Goal: Navigation & Orientation: Locate item on page

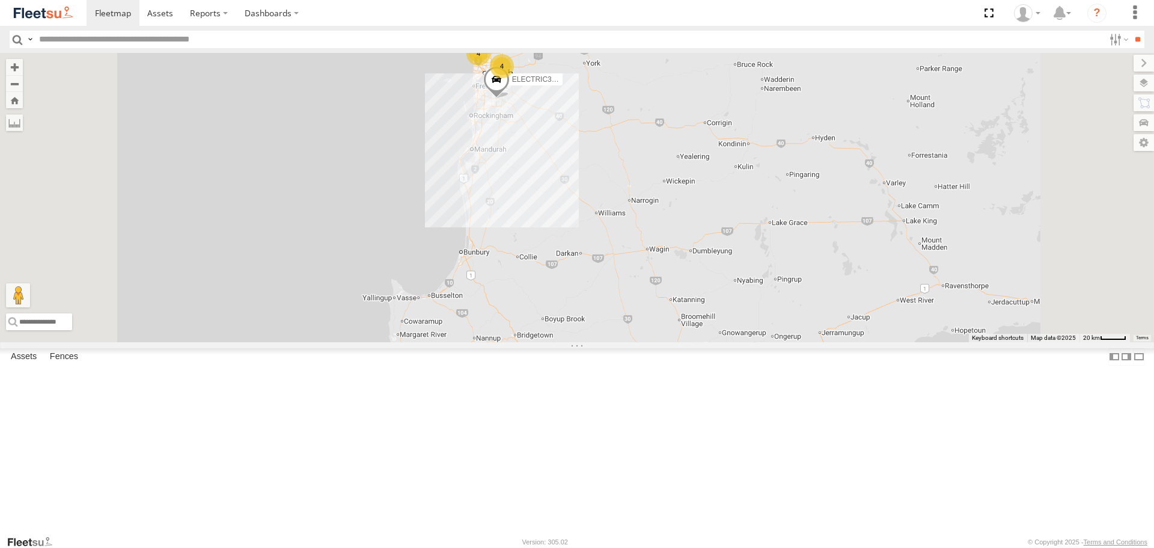
drag, startPoint x: 565, startPoint y: 191, endPoint x: 581, endPoint y: 260, distance: 70.3
click at [581, 260] on div "4 4 ELECTRIC3 - Leo 1HSB945 - Ben" at bounding box center [577, 197] width 1154 height 289
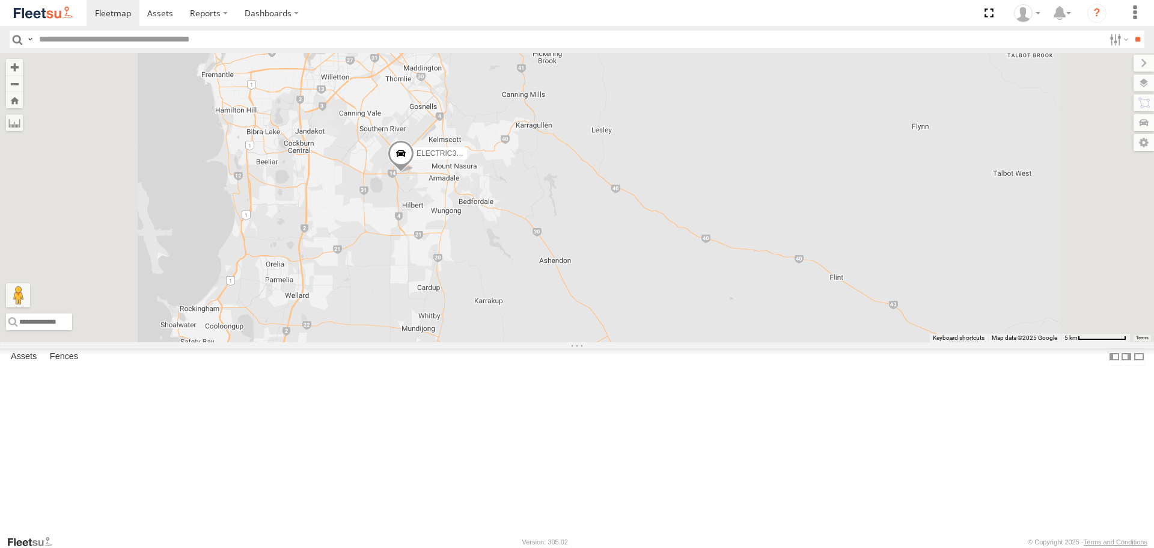
click at [414, 173] on span at bounding box center [401, 157] width 26 height 32
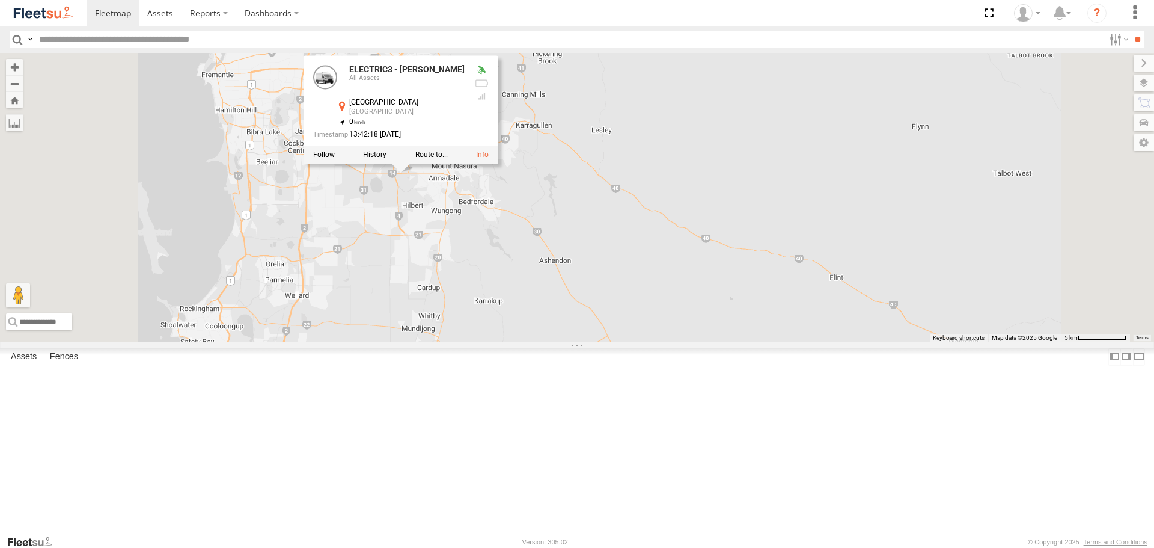
click at [605, 291] on div "ELECTRIC3 - Leo 1HSB945 - Ben ELECTRIC3 - Leo All Assets Hensbrook Loop Forrest…" at bounding box center [577, 197] width 1154 height 289
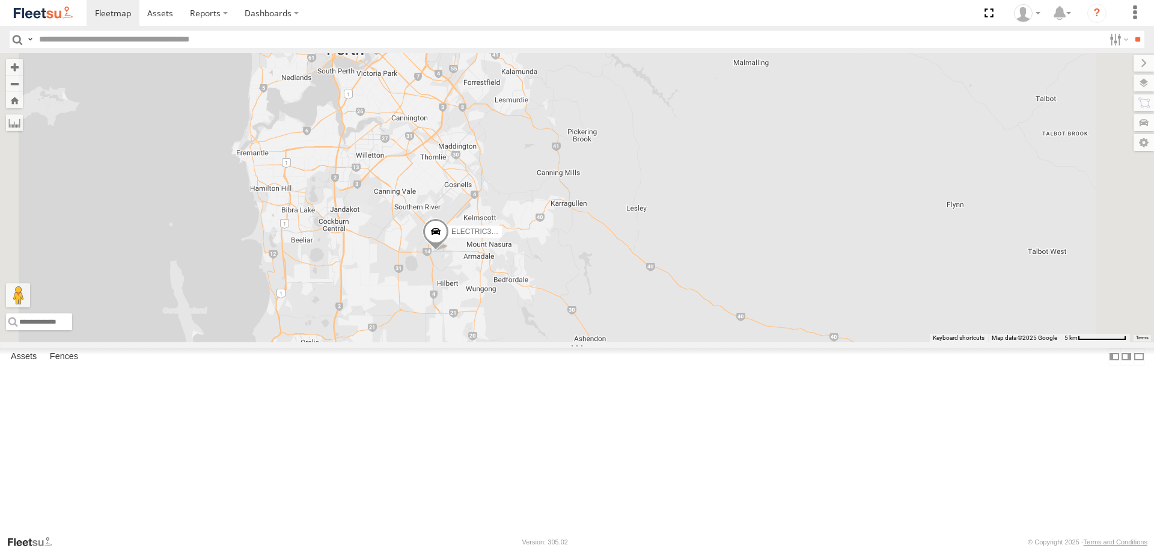
drag, startPoint x: 547, startPoint y: 179, endPoint x: 631, endPoint y: 311, distance: 156.4
click at [623, 305] on div "ELECTRIC3 - Leo 1HSB945 - Ben" at bounding box center [577, 197] width 1154 height 289
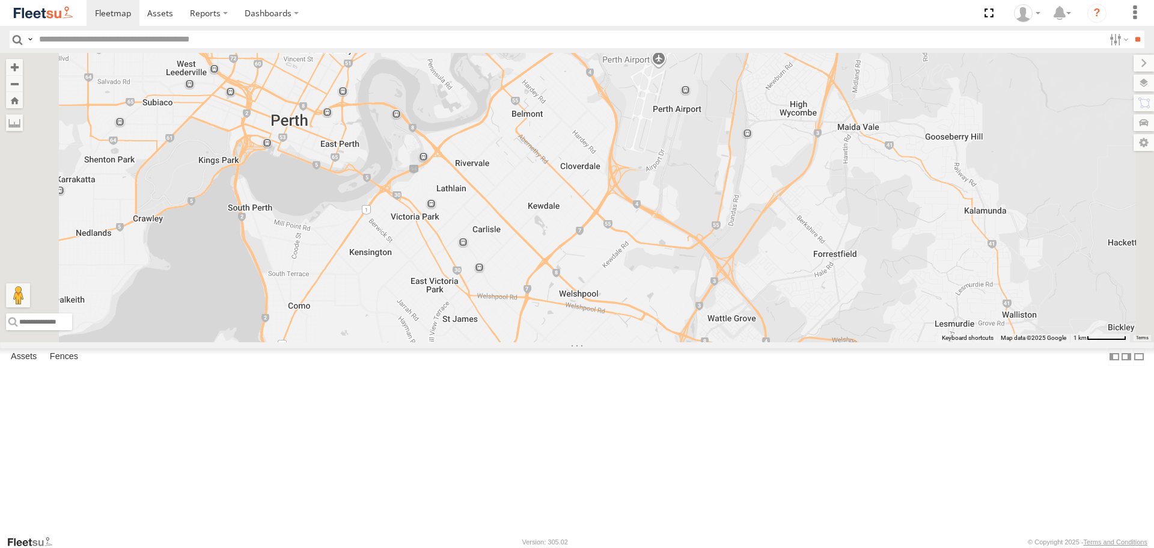
drag, startPoint x: 590, startPoint y: 184, endPoint x: 547, endPoint y: 225, distance: 59.1
click at [608, 252] on div "ELECTRIC3 - Leo 1HSB945 - Ben ELECTRIC7 - John" at bounding box center [577, 197] width 1154 height 289
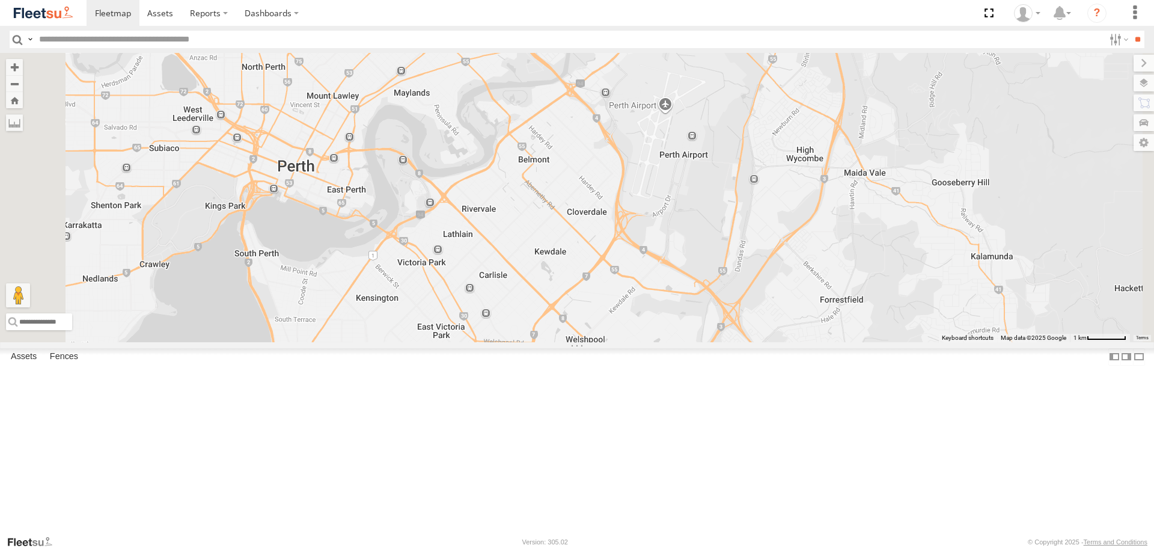
click at [37, 13] on img at bounding box center [43, 13] width 63 height 16
